Goal: Information Seeking & Learning: Learn about a topic

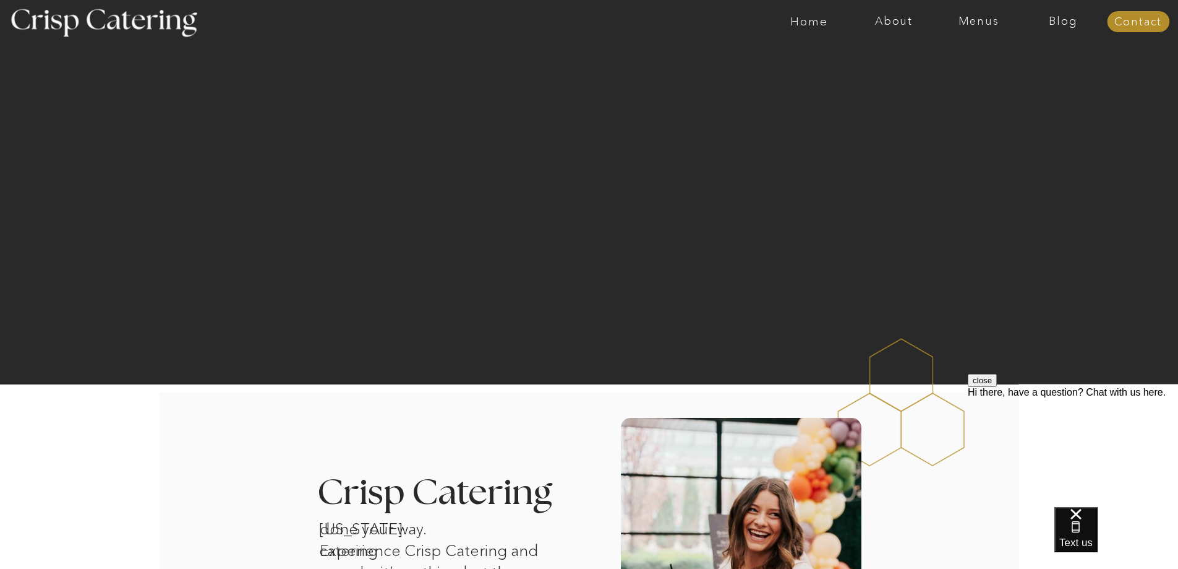
click at [979, 28] on div at bounding box center [638, 21] width 1962 height 43
click at [980, 24] on nav "Menus" at bounding box center [979, 21] width 85 height 12
click at [961, 71] on nav "Winter (Sep-Feb)" at bounding box center [977, 73] width 101 height 12
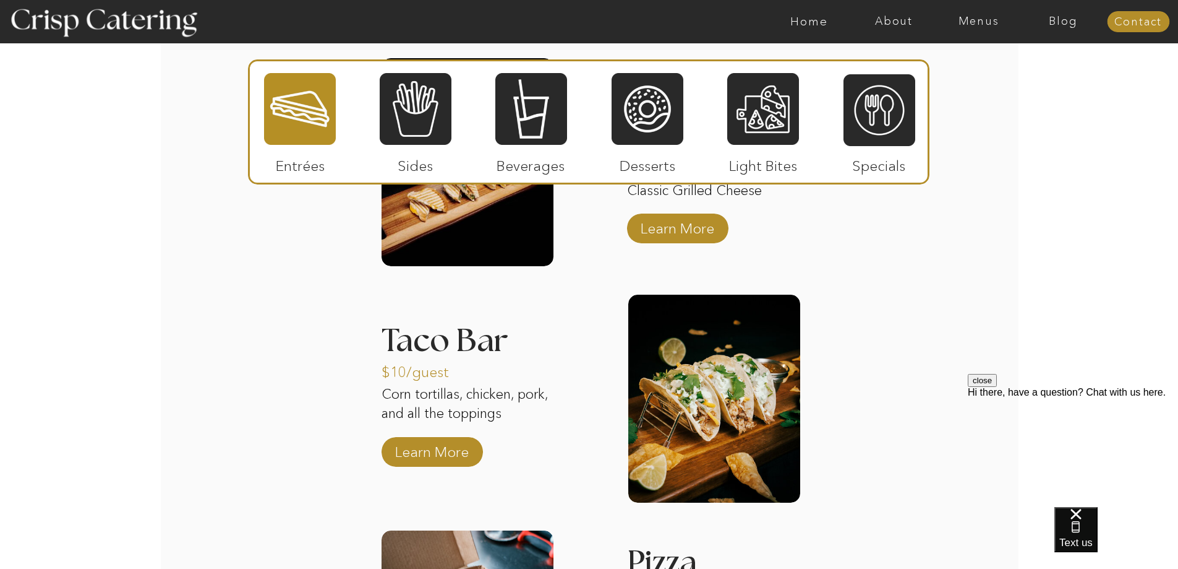
scroll to position [1524, 0]
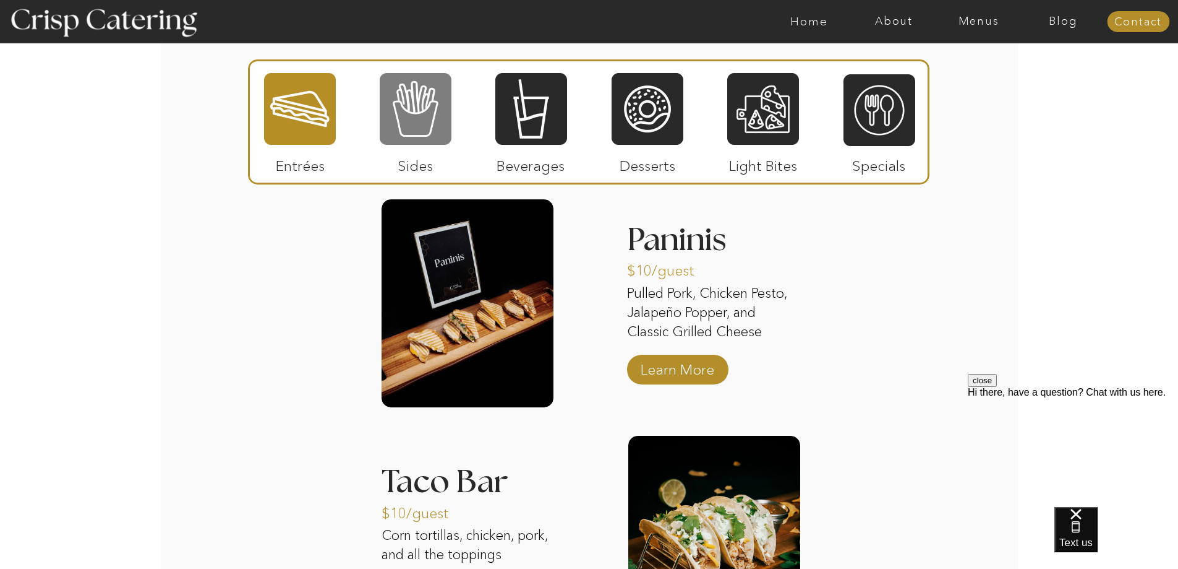
click at [411, 100] on div at bounding box center [416, 109] width 72 height 74
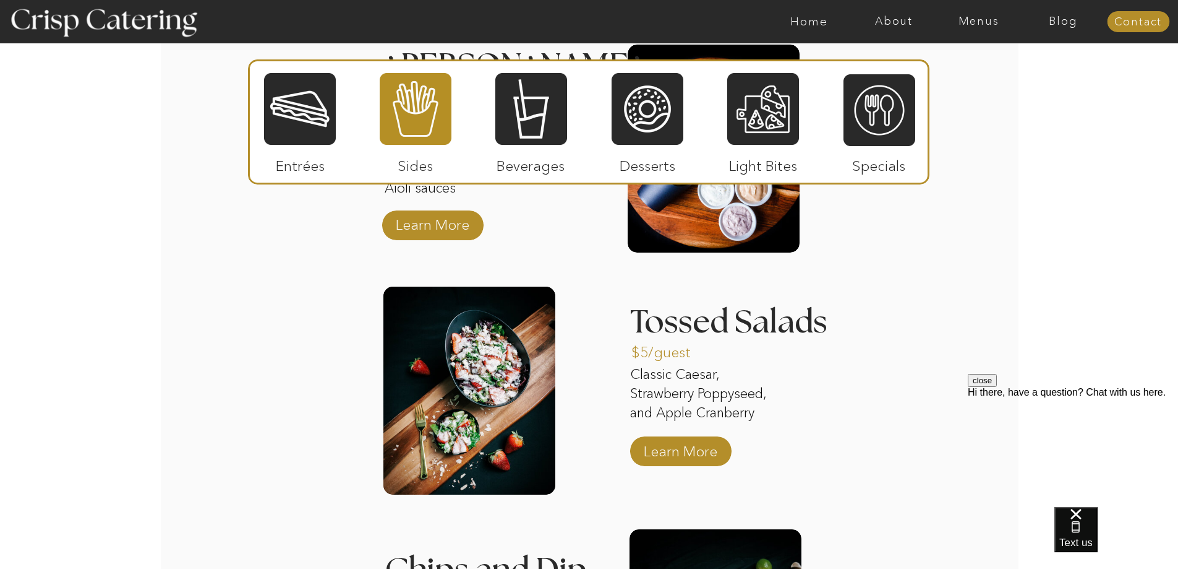
scroll to position [1710, 0]
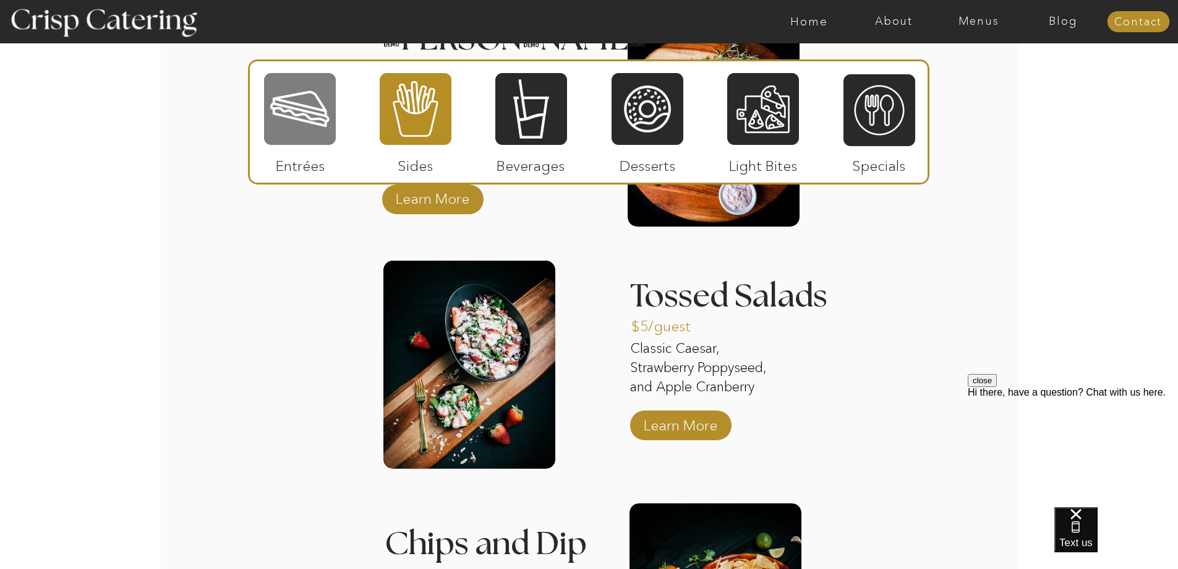
click at [324, 114] on div at bounding box center [300, 109] width 72 height 74
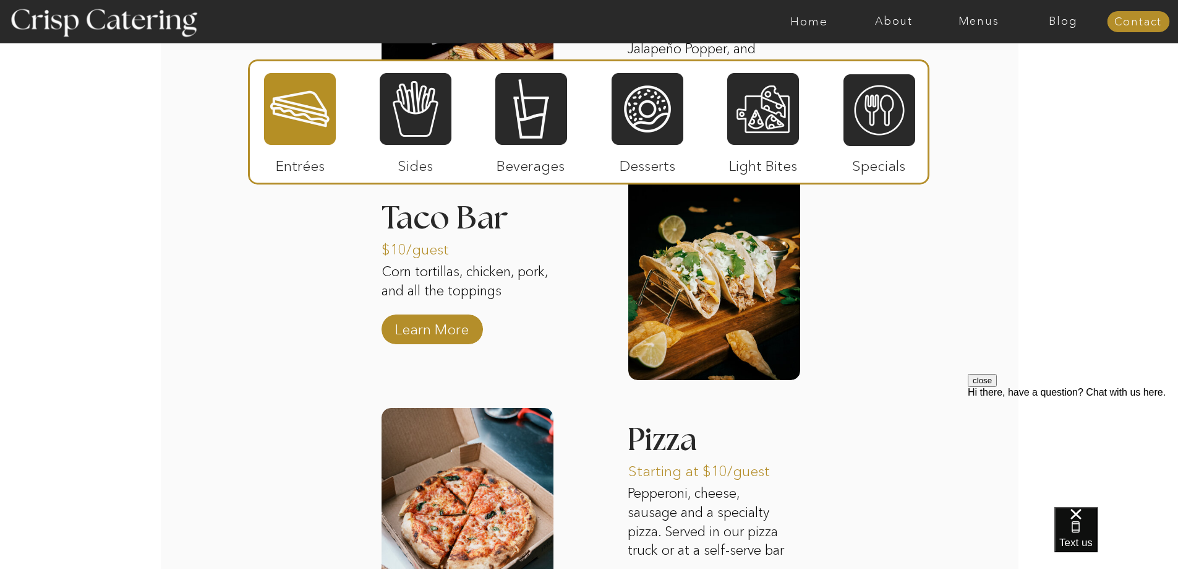
scroll to position [1834, 0]
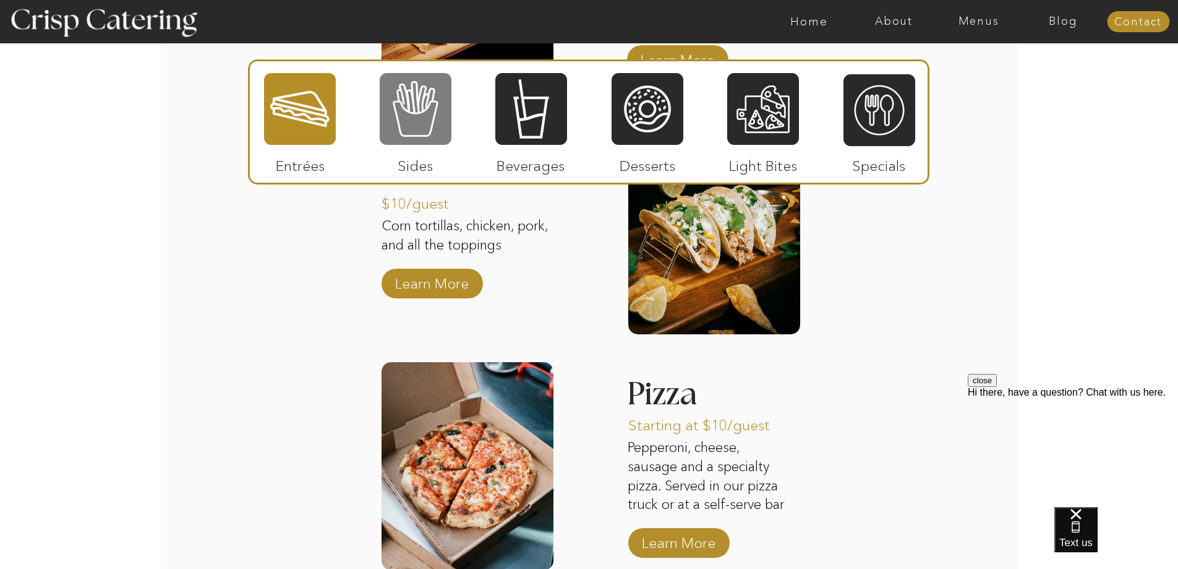
click at [421, 119] on div at bounding box center [416, 109] width 72 height 74
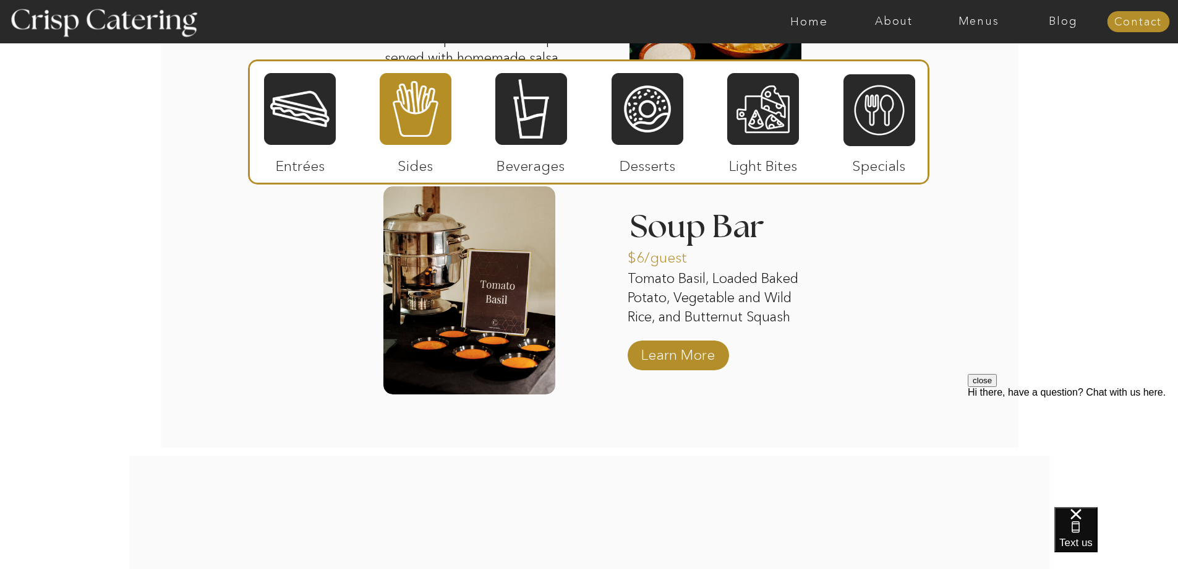
scroll to position [2267, 0]
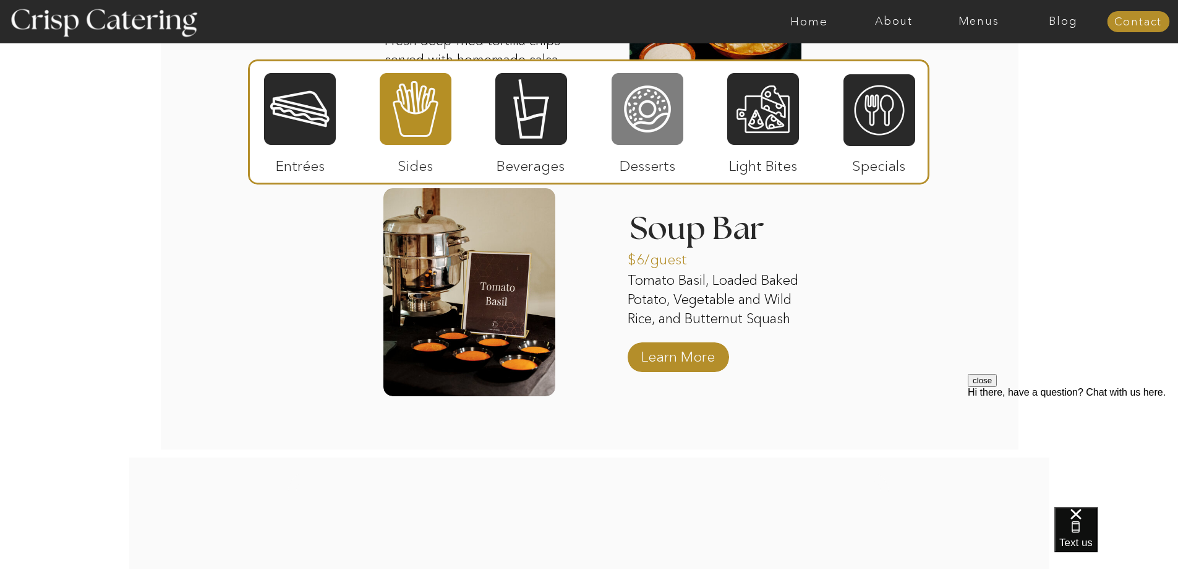
click at [669, 119] on div at bounding box center [648, 109] width 72 height 74
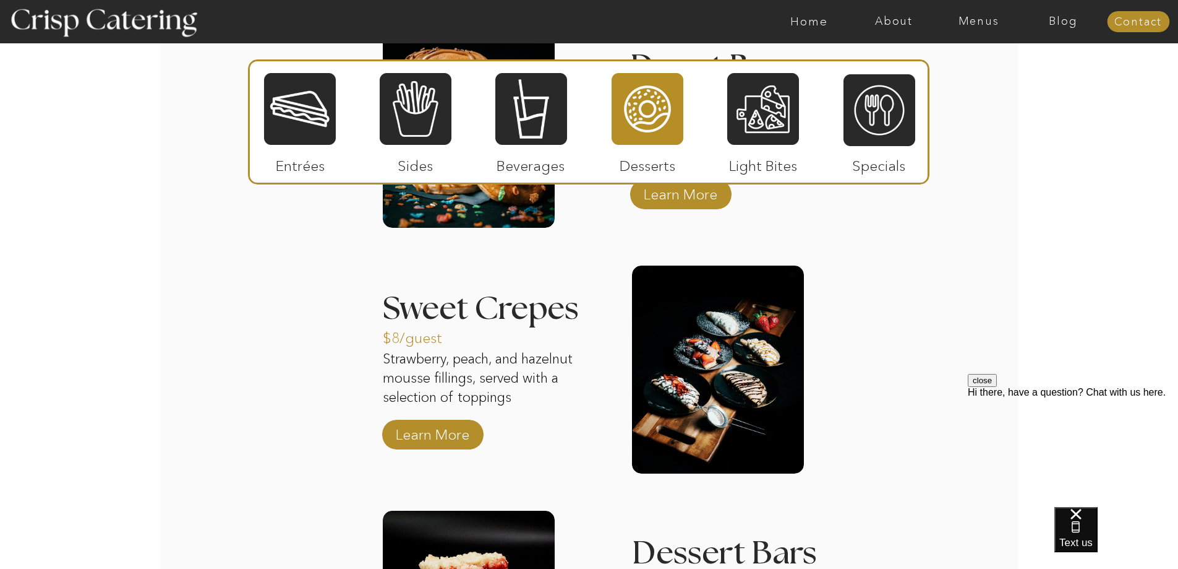
scroll to position [1339, 0]
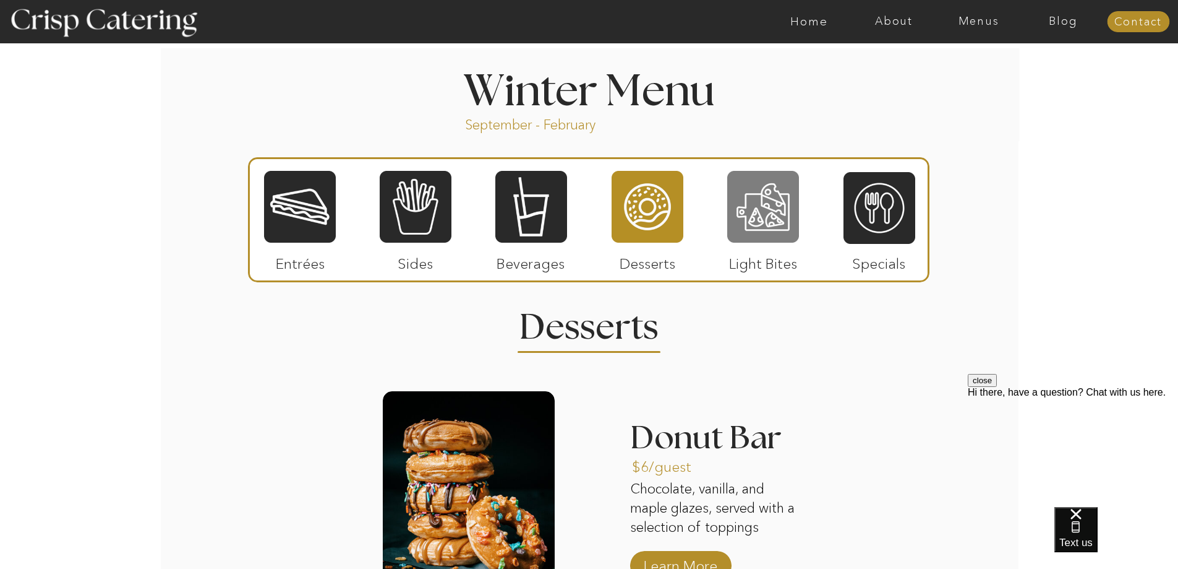
click at [763, 228] on div at bounding box center [763, 206] width 72 height 74
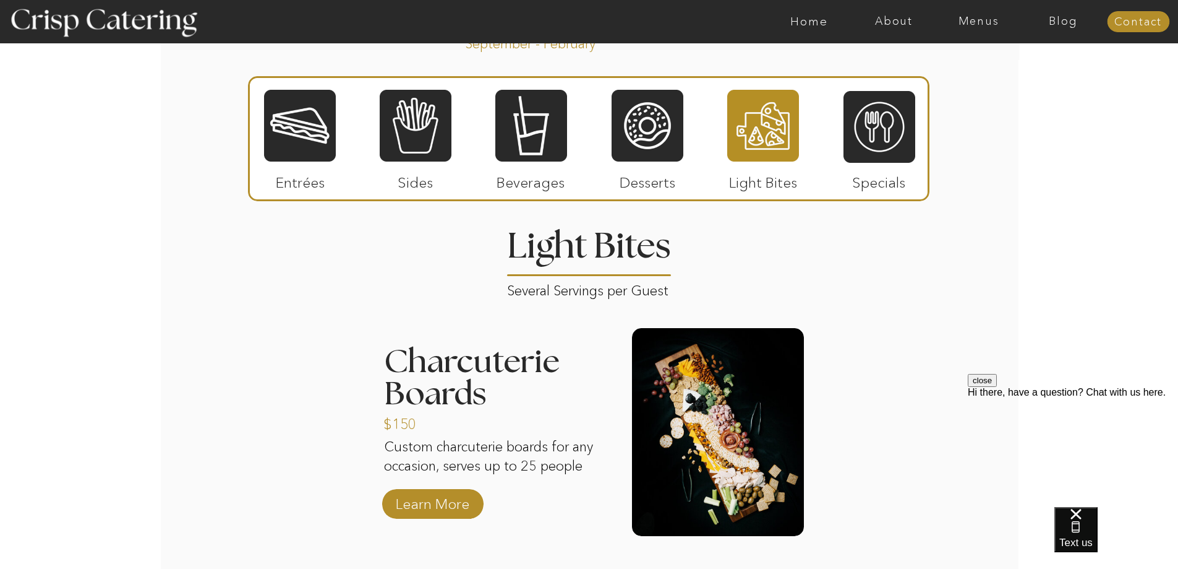
scroll to position [1586, 0]
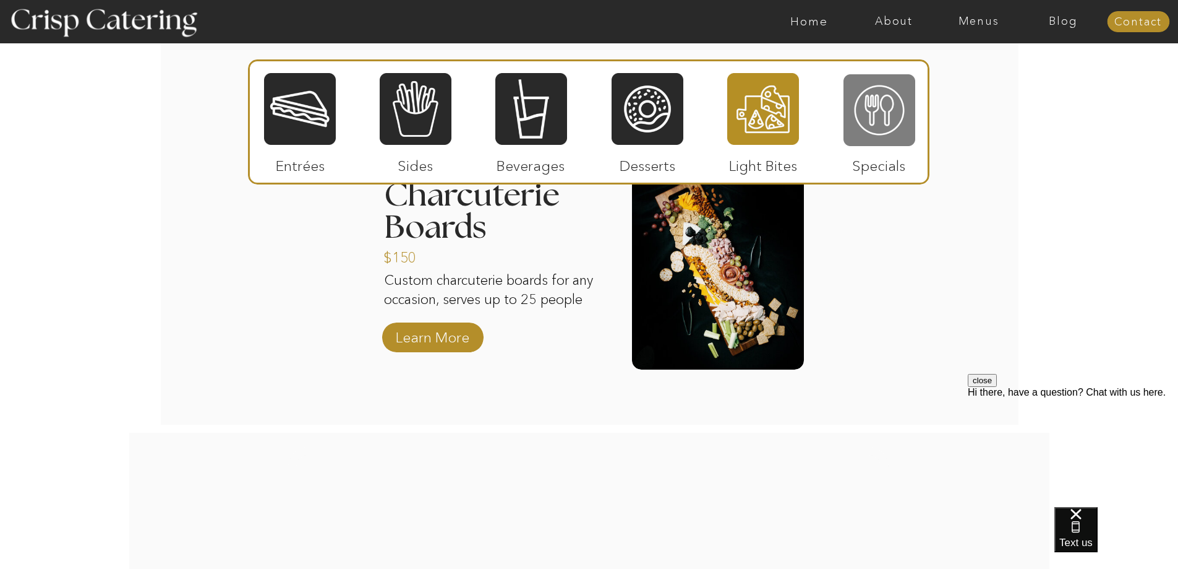
click at [881, 115] on div at bounding box center [880, 110] width 72 height 74
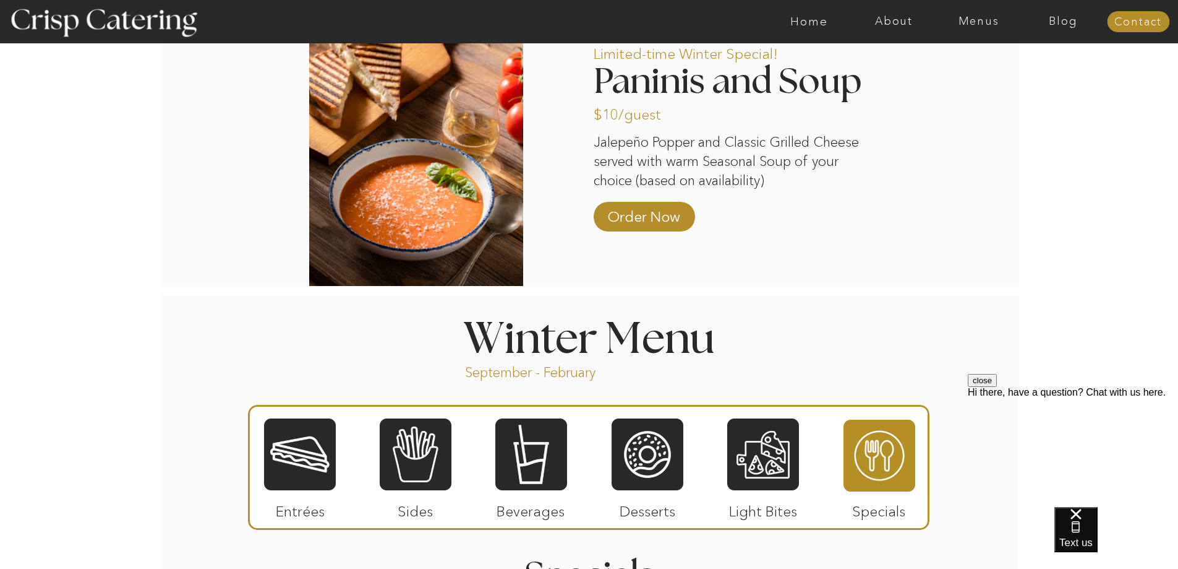
scroll to position [782, 0]
